Goal: Information Seeking & Learning: Learn about a topic

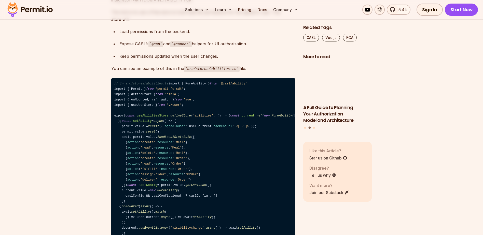
scroll to position [1858, 0]
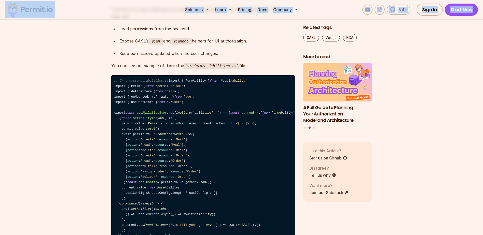
drag, startPoint x: 59, startPoint y: 10, endPoint x: 22, endPoint y: 20, distance: 38.4
click at [22, 20] on body "🤍 [DOMAIN_NAME] - Permit's New Platform for Enterprise-Grade AI Agent Security …" at bounding box center [241, 145] width 483 height 4007
drag, startPoint x: 22, startPoint y: 20, endPoint x: 88, endPoint y: 38, distance: 68.9
click at [73, 75] on section "Table of Contents Vue.js is a powerful front-end framework for building fast an…" at bounding box center [241, 122] width 483 height 3359
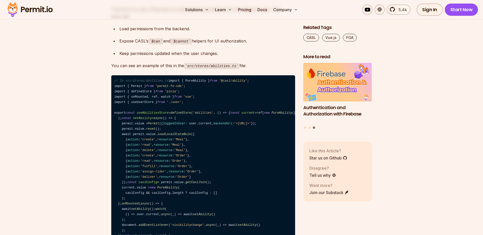
drag, startPoint x: 69, startPoint y: 12, endPoint x: 23, endPoint y: 9, distance: 46.4
click at [23, 9] on div "Solutions Learn Pricing Docs Company 5.4k Sign In Start Now" at bounding box center [241, 10] width 483 height 20
drag, startPoint x: 23, startPoint y: 9, endPoint x: 46, endPoint y: 35, distance: 34.2
click at [50, 53] on section "Table of Contents Vue.js is a powerful front-end framework for building fast an…" at bounding box center [241, 122] width 483 height 3359
drag, startPoint x: 57, startPoint y: 11, endPoint x: 26, endPoint y: 9, distance: 31.1
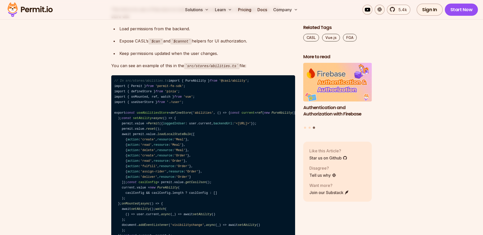
click at [26, 9] on div "Solutions Learn Pricing Docs Company 5.4k Sign In Start Now" at bounding box center [241, 10] width 483 height 20
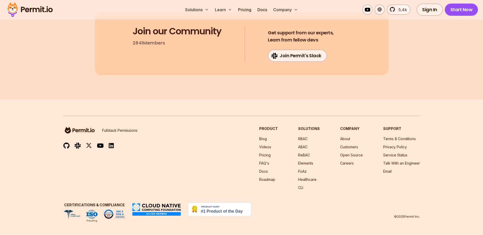
scroll to position [3793, 0]
